Goal: Navigation & Orientation: Find specific page/section

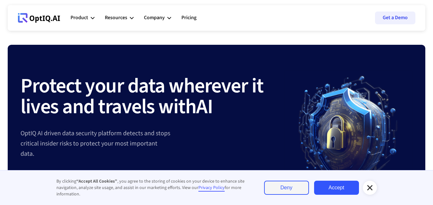
scroll to position [32, 0]
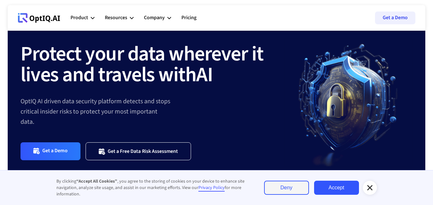
click at [370, 186] on icon at bounding box center [370, 188] width 8 height 8
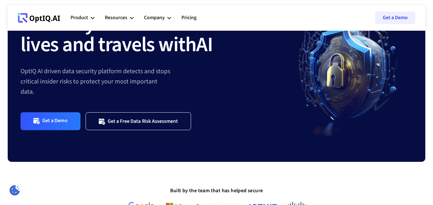
scroll to position [0, 0]
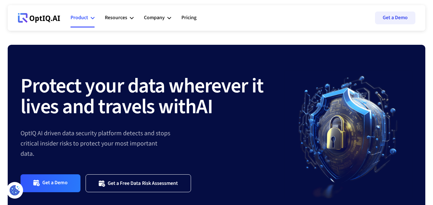
click at [93, 19] on icon at bounding box center [93, 18] width 4 height 4
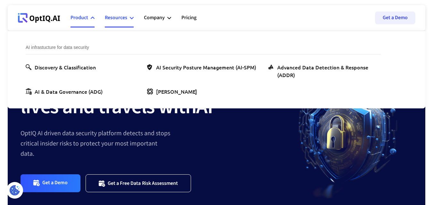
click at [133, 15] on div "Resources" at bounding box center [119, 17] width 29 height 19
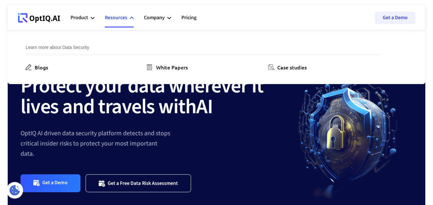
click at [124, 99] on strong "Protect your data wherever it lives and travels with" at bounding box center [142, 96] width 243 height 50
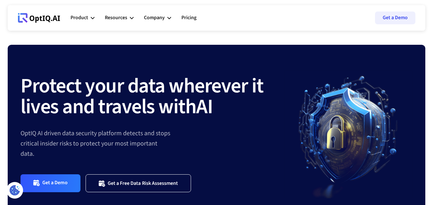
click at [56, 21] on icon at bounding box center [54, 18] width 5 height 5
